Goal: Transaction & Acquisition: Purchase product/service

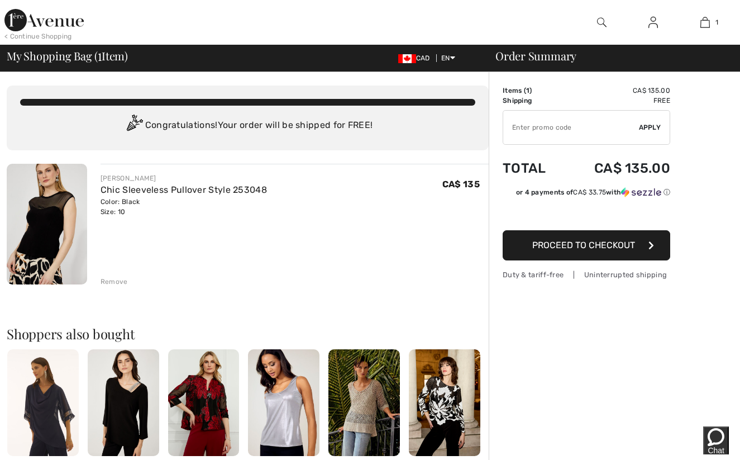
drag, startPoint x: 632, startPoint y: 244, endPoint x: 620, endPoint y: 244, distance: 11.7
click at [621, 244] on span "Proceed to Checkout" at bounding box center [583, 245] width 103 height 11
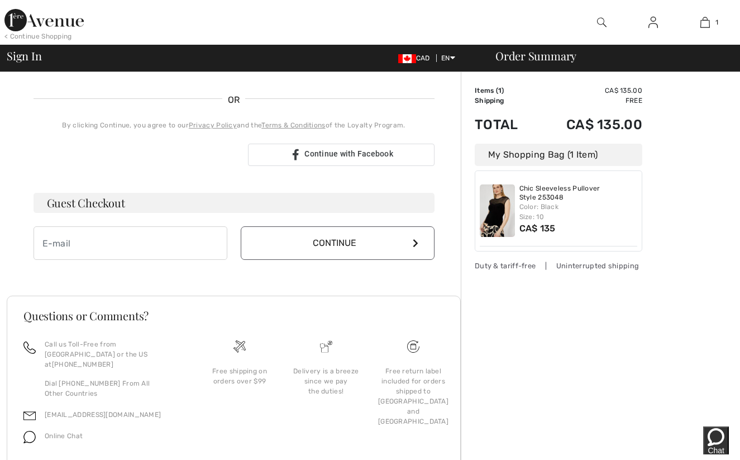
scroll to position [233, 0]
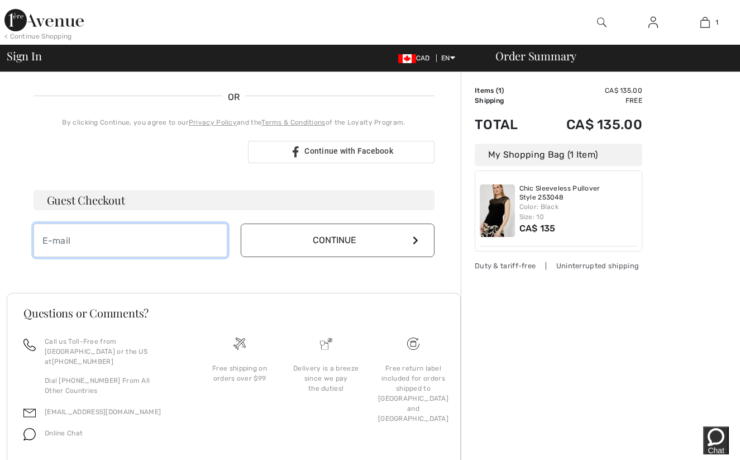
click at [99, 239] on input "email" at bounding box center [131, 240] width 194 height 34
type input "[EMAIL_ADDRESS][DOMAIN_NAME]"
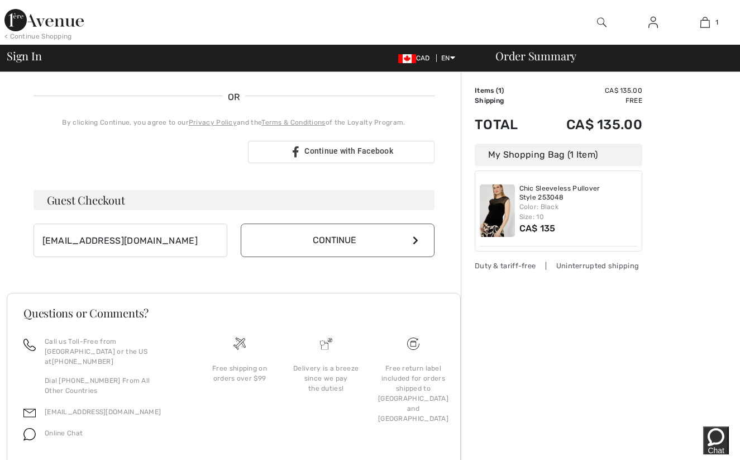
click at [361, 242] on button "Continue" at bounding box center [338, 240] width 194 height 34
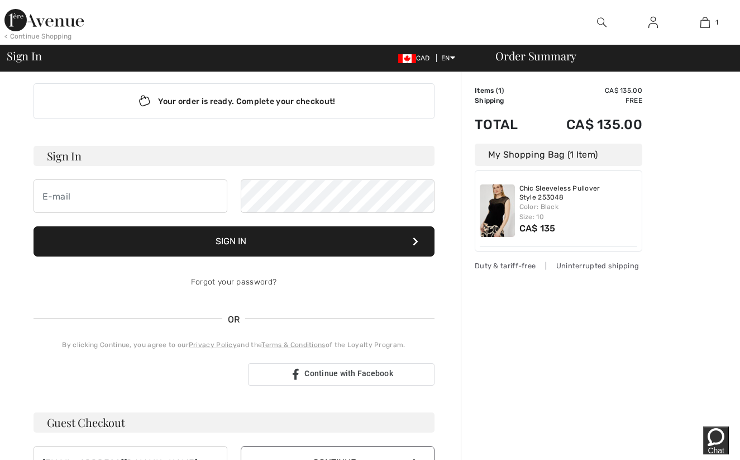
scroll to position [0, 0]
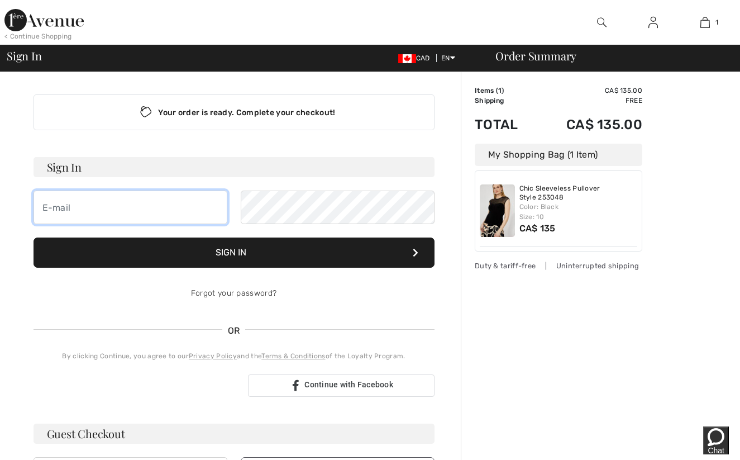
click at [95, 210] on input "email" at bounding box center [131, 207] width 194 height 34
type input "jgrayson74@gmail.com"
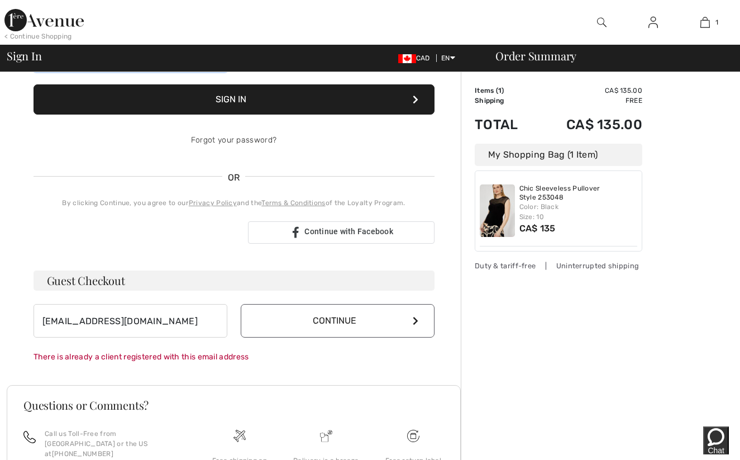
scroll to position [156, 0]
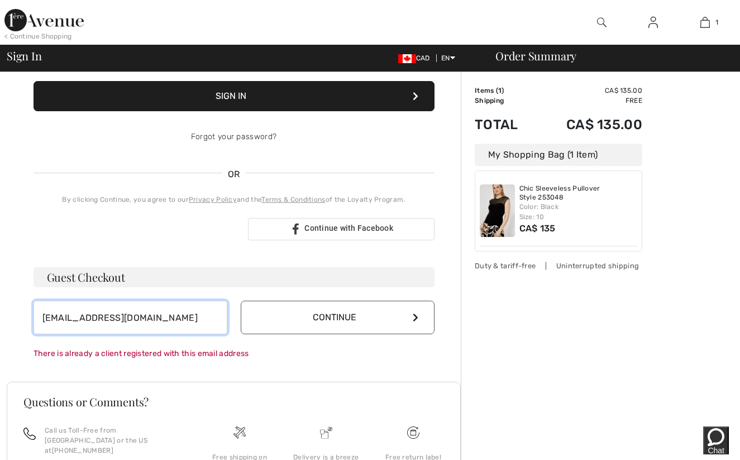
drag, startPoint x: 169, startPoint y: 310, endPoint x: 162, endPoint y: 317, distance: 10.3
click at [162, 317] on input "jgrayson74@gmail.com" at bounding box center [131, 317] width 194 height 34
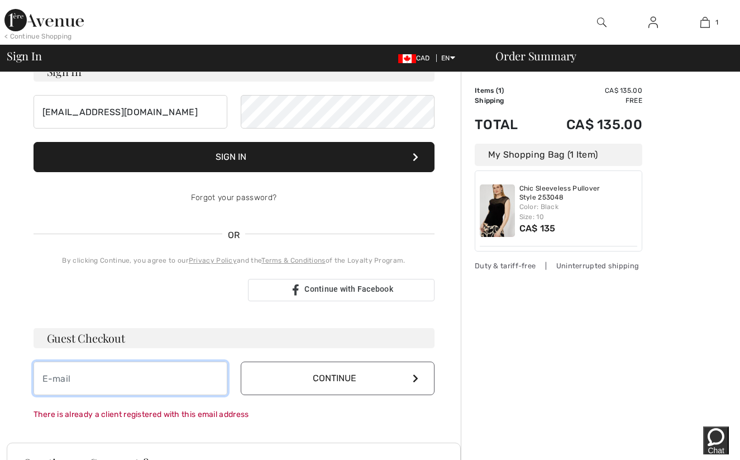
scroll to position [0, 0]
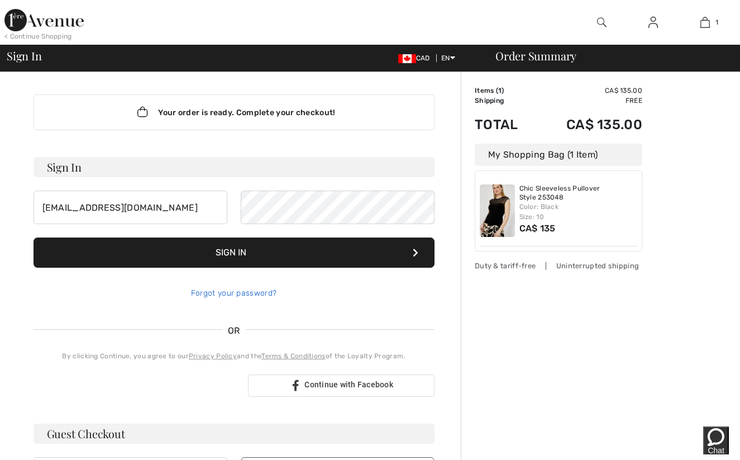
click at [243, 291] on link "Forgot your password?" at bounding box center [233, 292] width 85 height 9
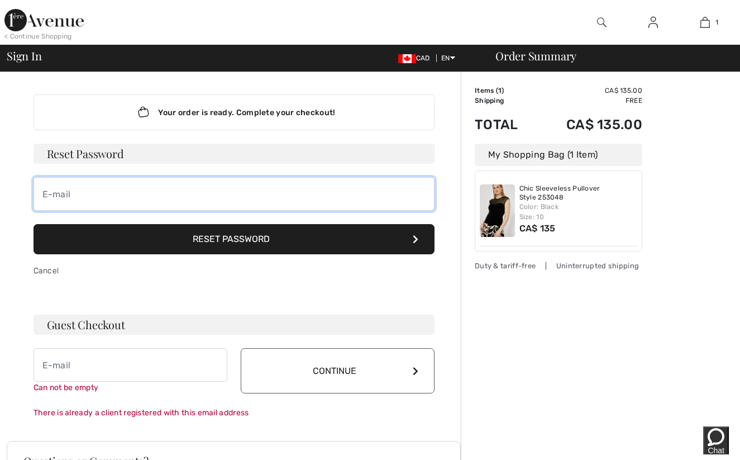
click at [104, 194] on input "email" at bounding box center [234, 194] width 401 height 34
type input "[EMAIL_ADDRESS][DOMAIN_NAME]"
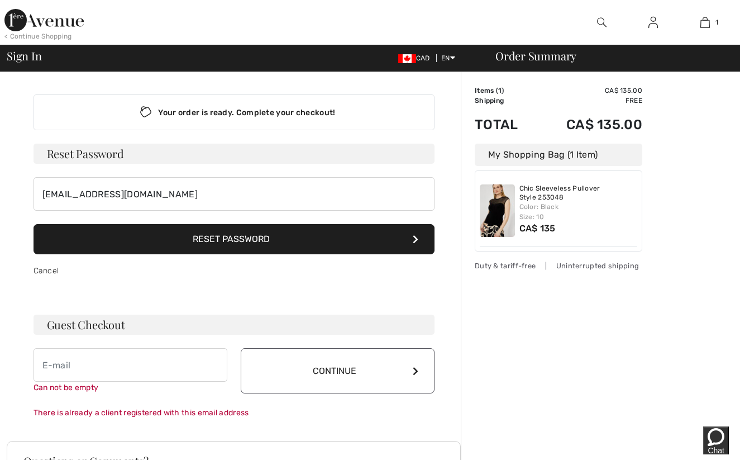
click at [204, 239] on button "Reset Password" at bounding box center [234, 239] width 401 height 30
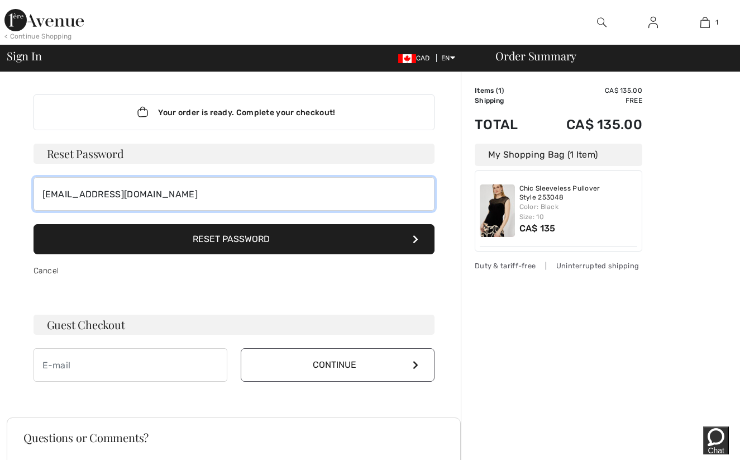
click at [188, 196] on input "[EMAIL_ADDRESS][DOMAIN_NAME]" at bounding box center [234, 194] width 401 height 34
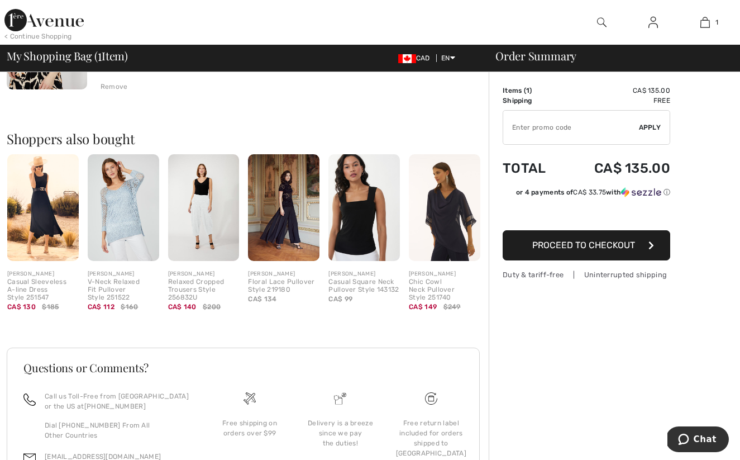
scroll to position [195, 0]
click at [601, 247] on span "Proceed to Checkout" at bounding box center [583, 245] width 103 height 11
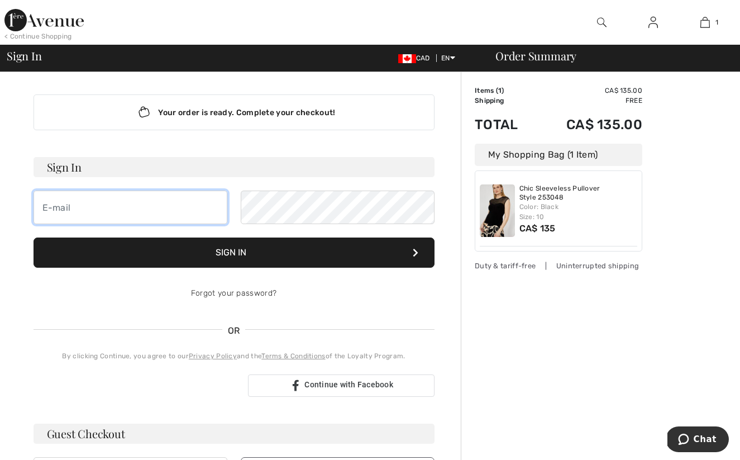
click at [98, 209] on input "email" at bounding box center [131, 207] width 194 height 34
type input "[EMAIL_ADDRESS][DOMAIN_NAME]"
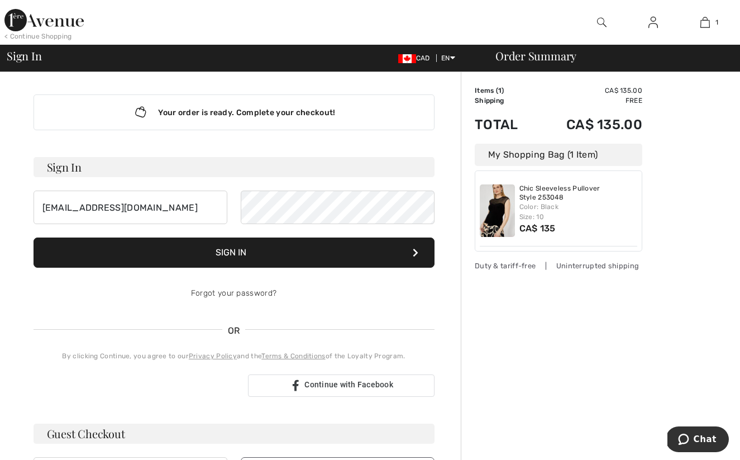
click at [303, 254] on button "Sign In" at bounding box center [234, 252] width 401 height 30
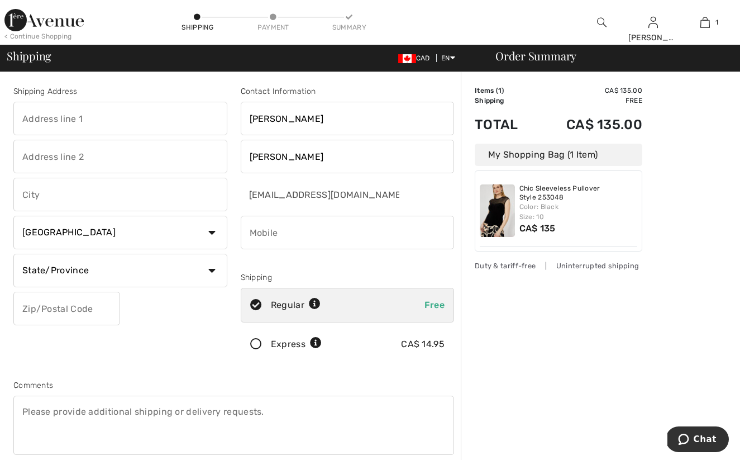
click at [97, 119] on input "text" at bounding box center [120, 119] width 214 height 34
type input "[STREET_ADDRESS]"
type input "[GEOGRAPHIC_DATA]"
select select "ON"
type input "K6H5N2"
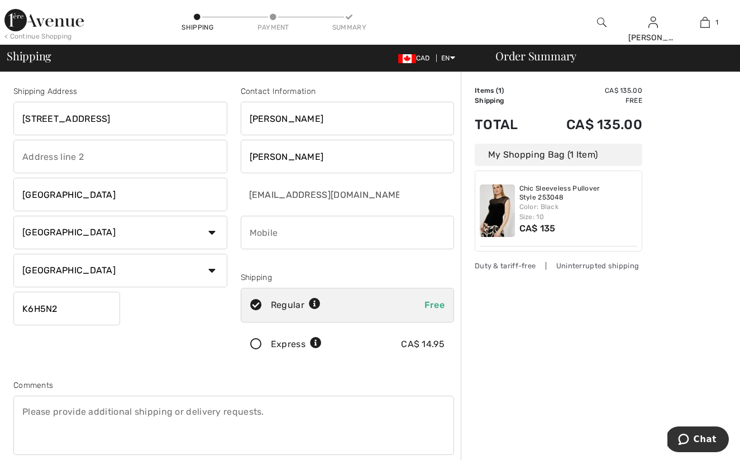
type input "6133636427"
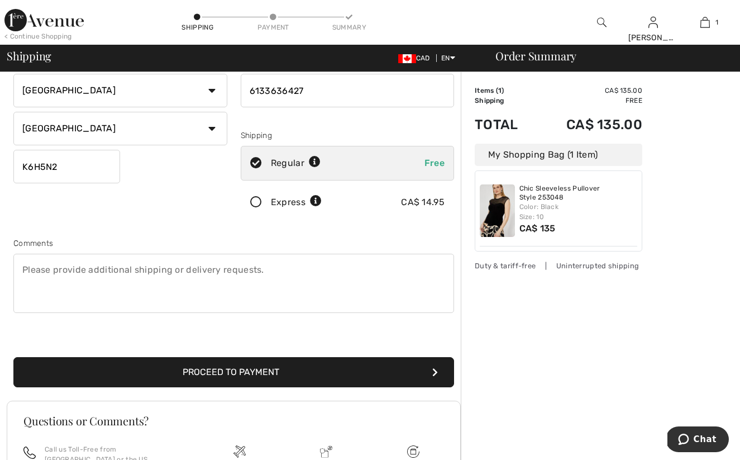
scroll to position [142, 0]
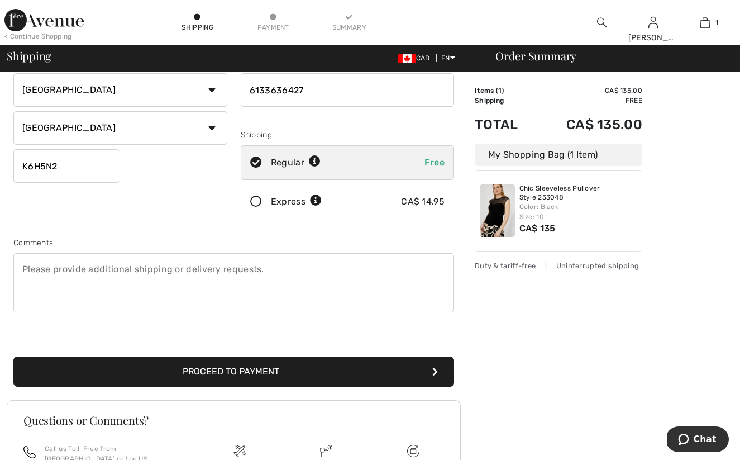
click at [231, 369] on button "Proceed to Payment" at bounding box center [233, 371] width 441 height 30
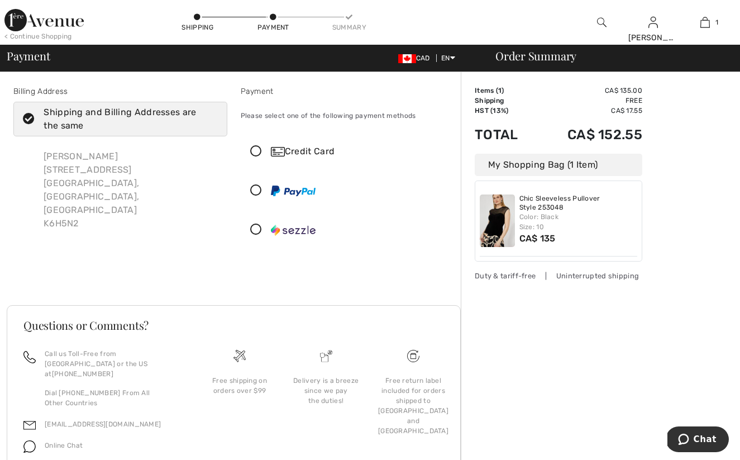
click at [253, 150] on icon at bounding box center [256, 152] width 30 height 12
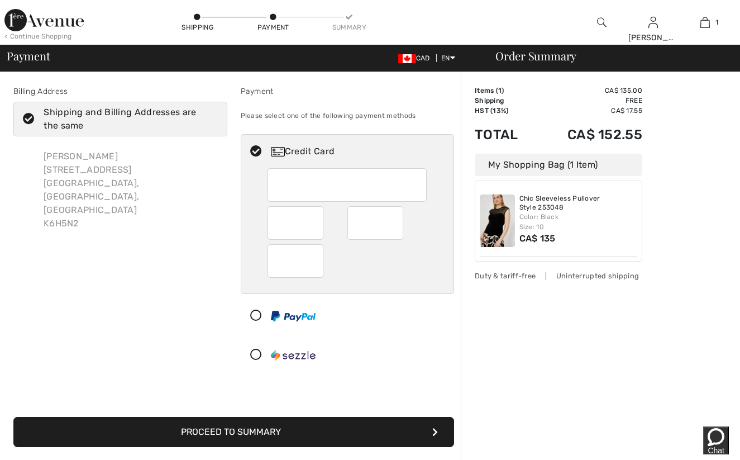
click at [296, 432] on button "Proceed to Summary" at bounding box center [233, 432] width 441 height 30
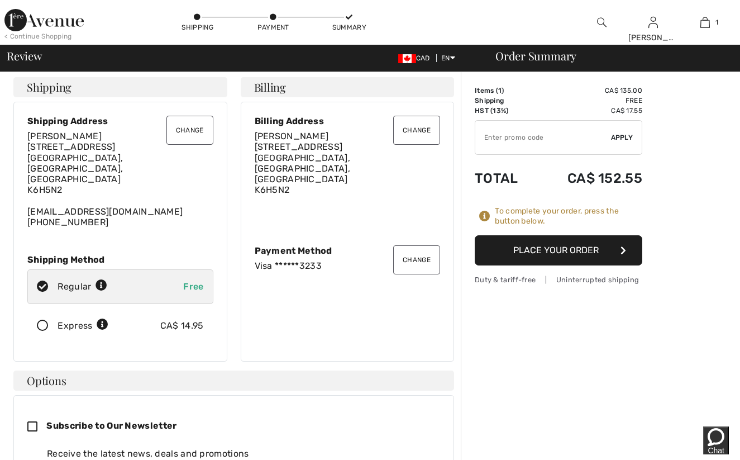
scroll to position [2, 0]
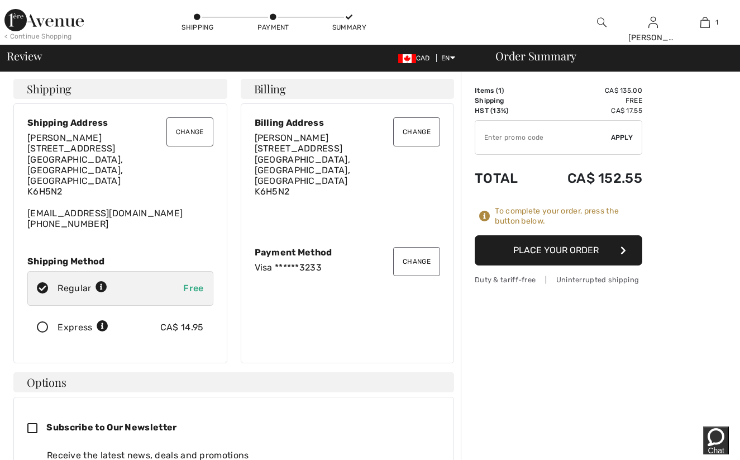
click at [546, 250] on button "Place Your Order" at bounding box center [559, 250] width 168 height 30
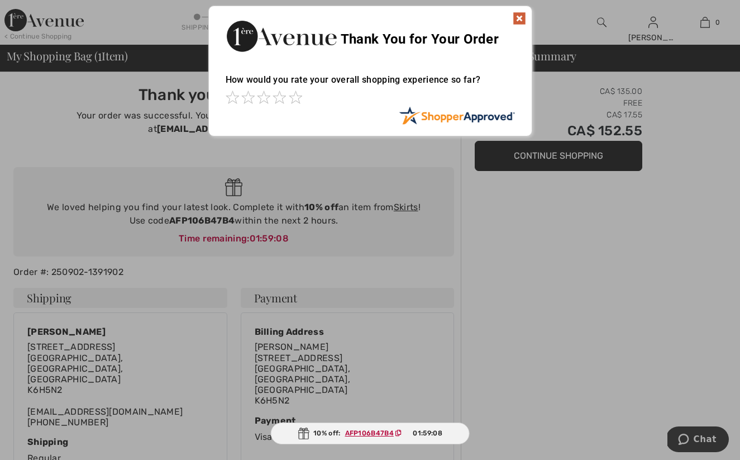
click at [521, 237] on div at bounding box center [370, 230] width 740 height 460
click at [518, 16] on img at bounding box center [519, 18] width 13 height 13
